Goal: Information Seeking & Learning: Learn about a topic

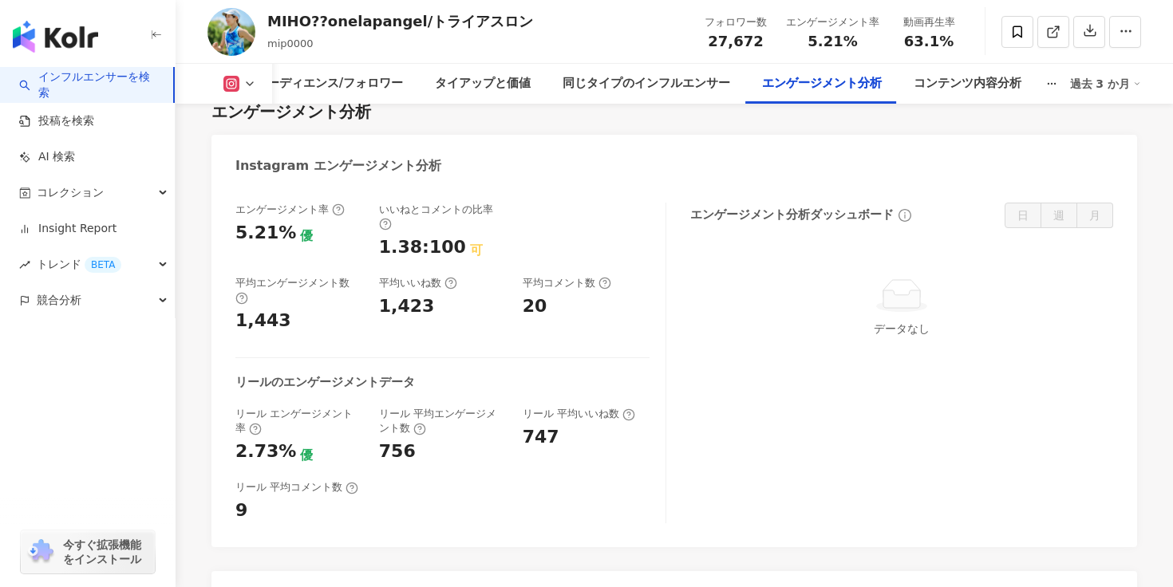
scroll to position [2793, 0]
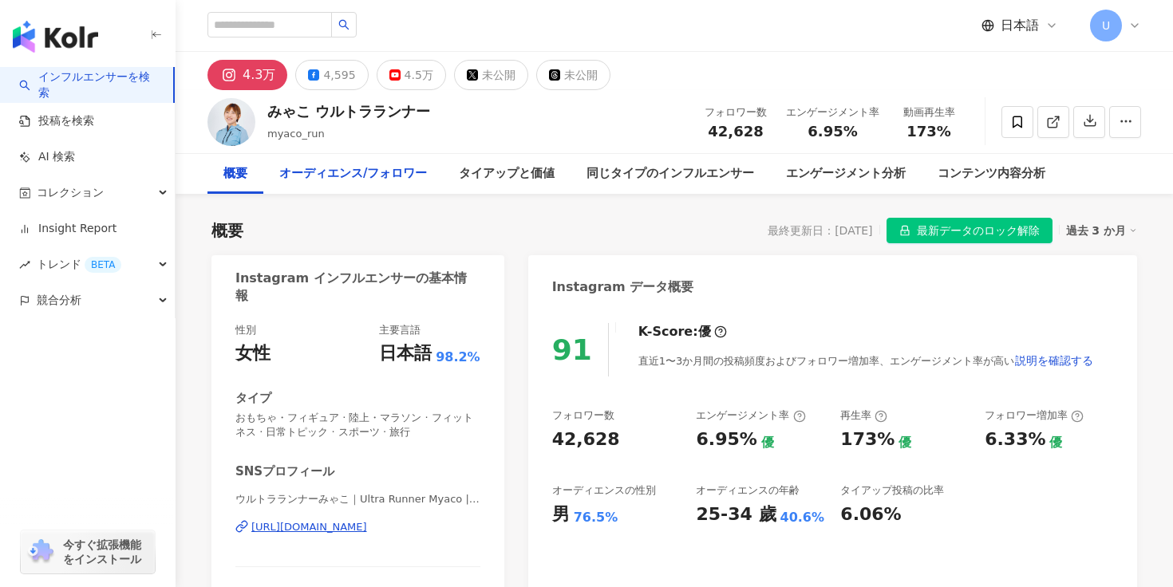
click at [388, 180] on div "オーディエンス/フォロワー" at bounding box center [353, 173] width 148 height 19
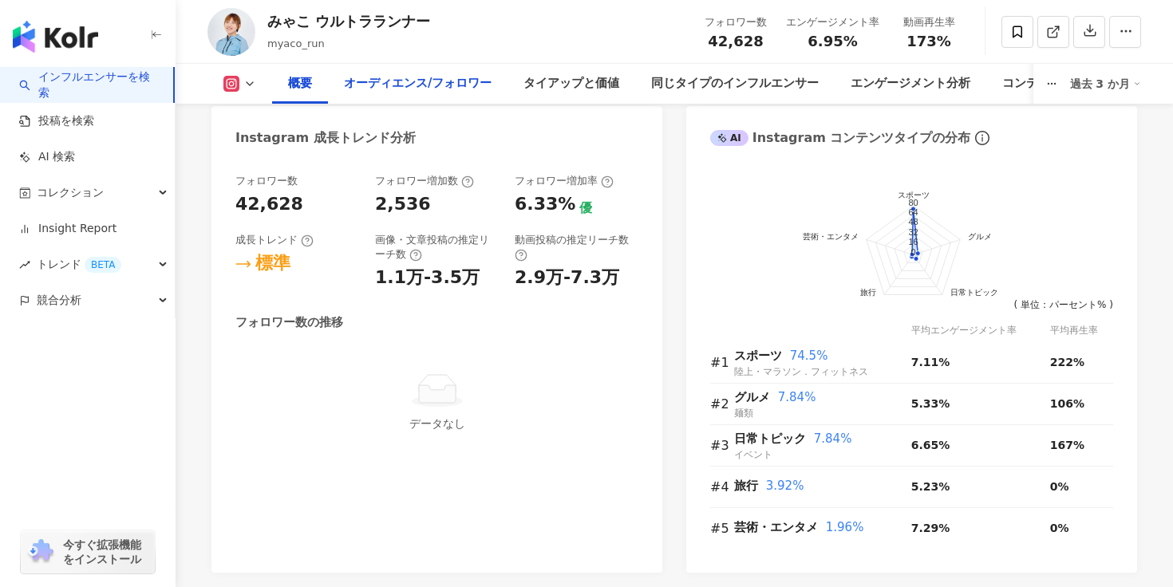
scroll to position [709, 0]
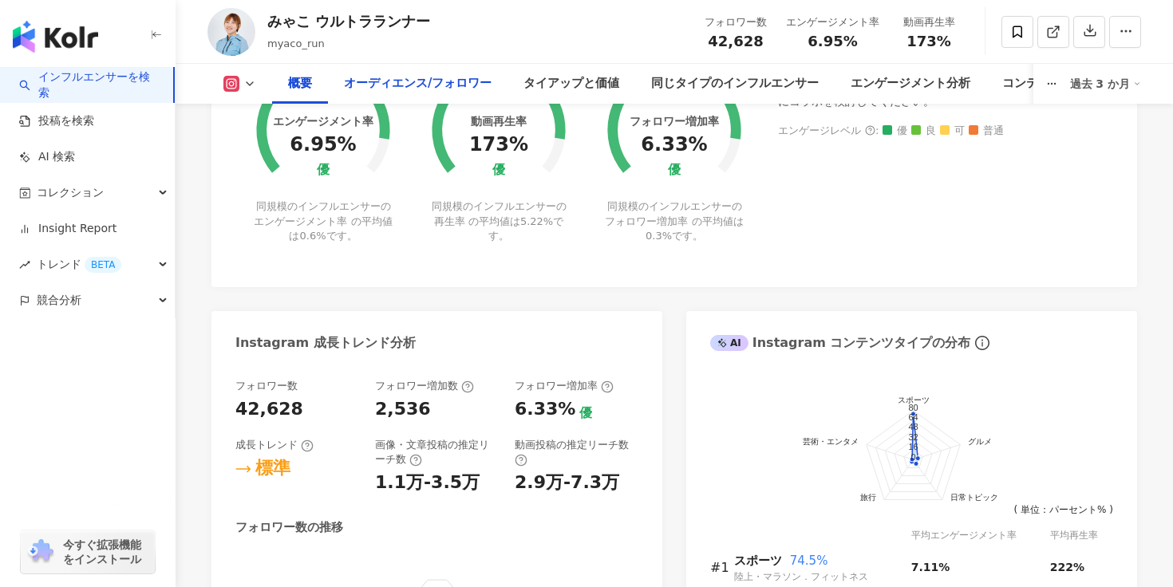
click at [413, 80] on div "オーディエンス/フォロワー" at bounding box center [418, 83] width 148 height 19
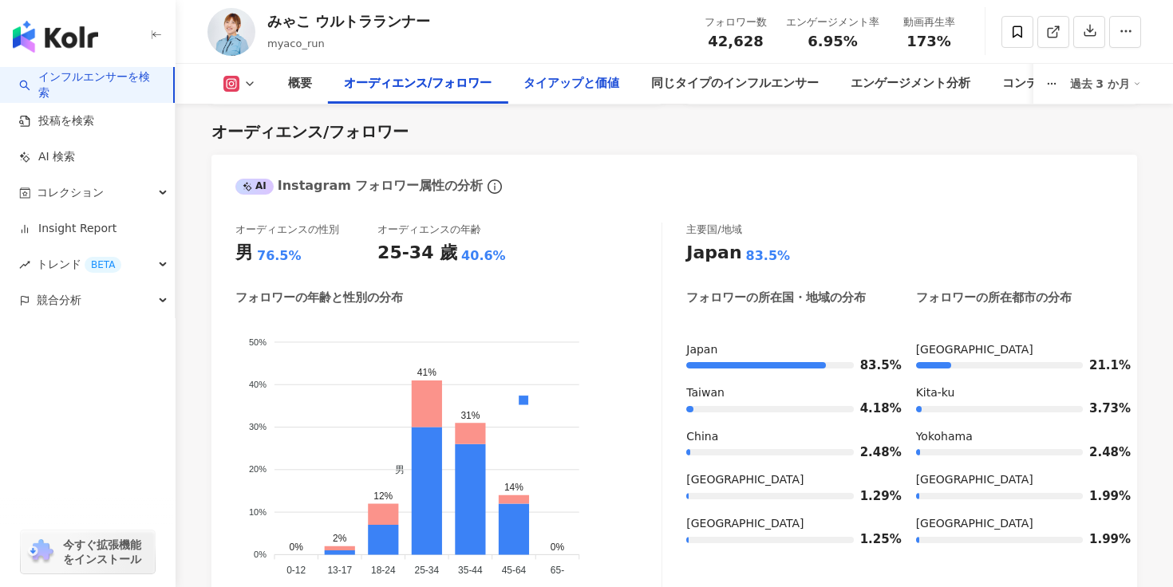
click at [537, 90] on div "タイアップと価値" at bounding box center [571, 83] width 96 height 19
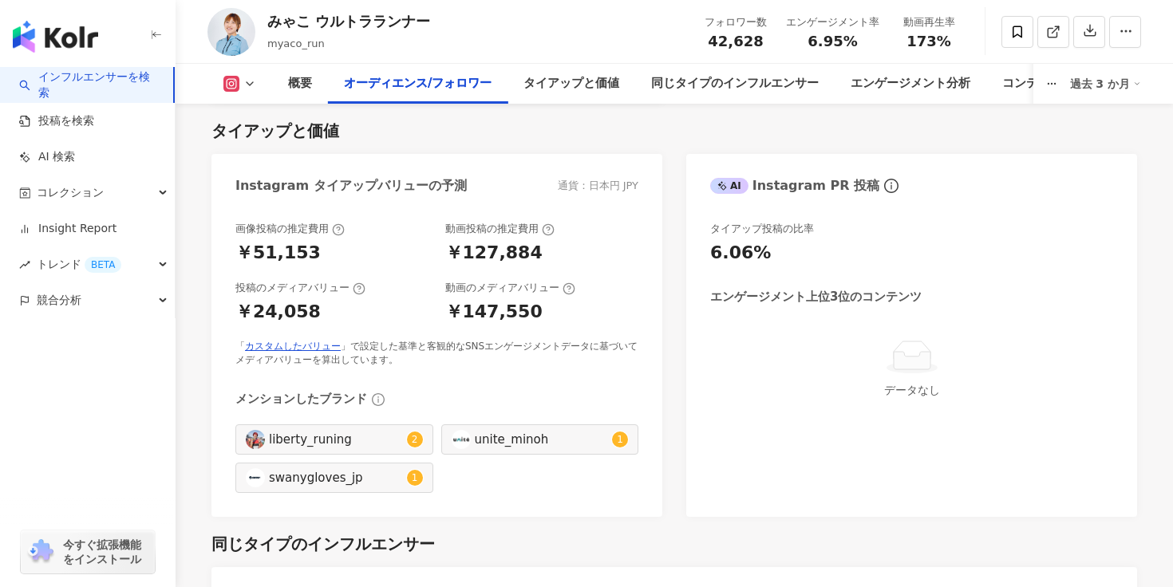
scroll to position [1286, 0]
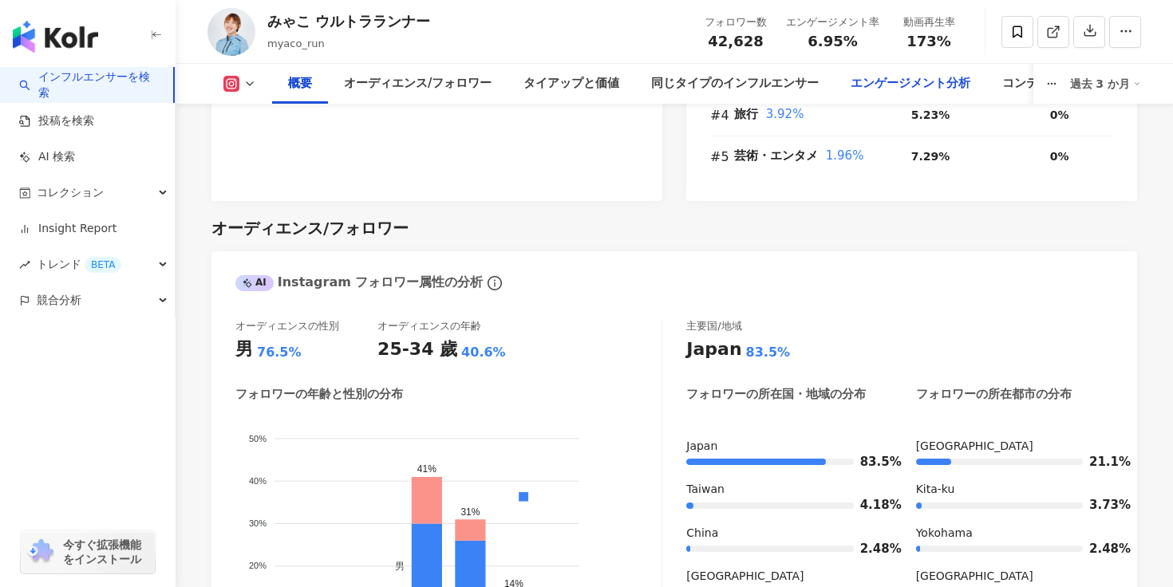
click at [926, 75] on div "エンゲージメント分析" at bounding box center [911, 83] width 120 height 19
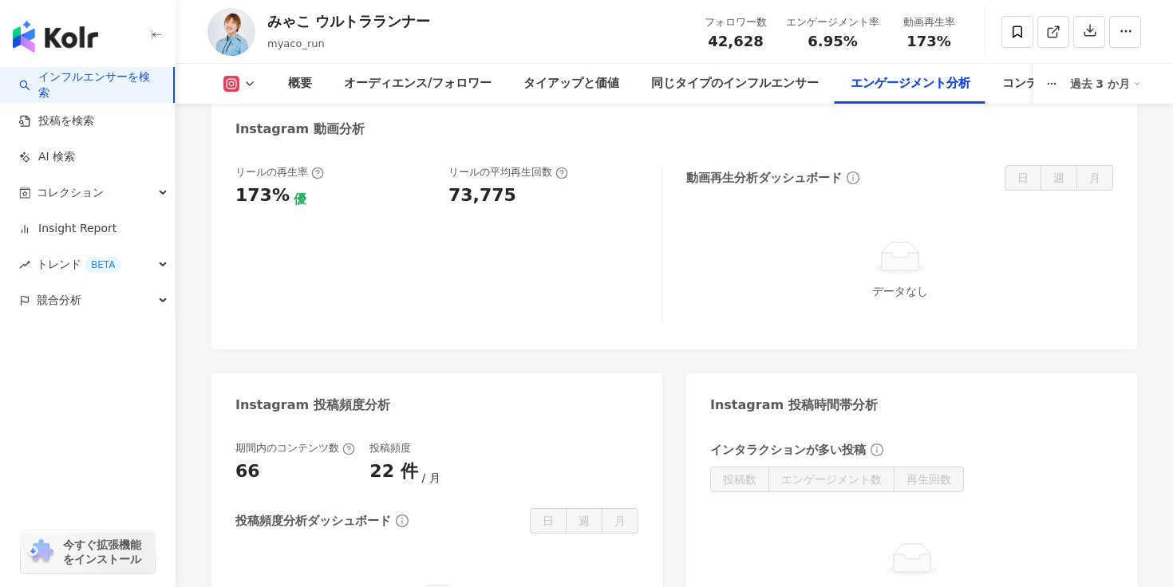
scroll to position [3784, 0]
